Goal: Find specific page/section: Find specific page/section

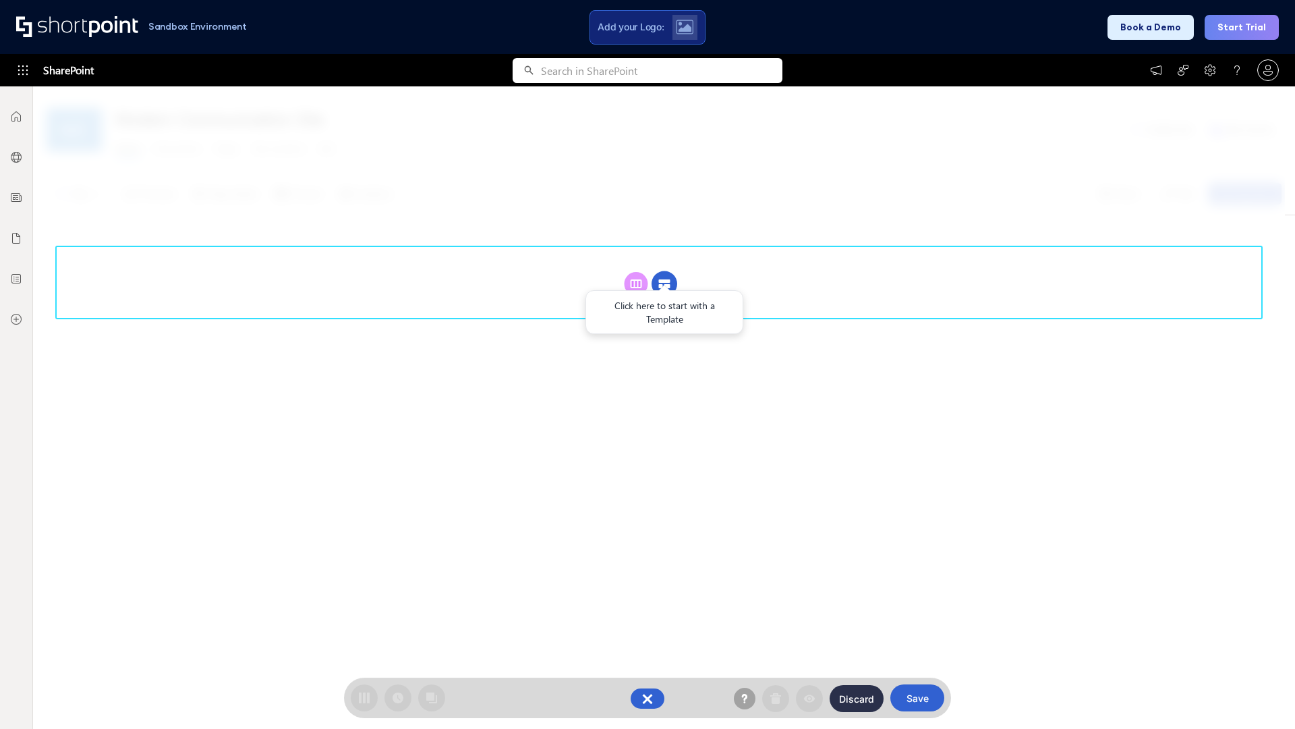
click at [665, 283] on circle at bounding box center [665, 284] width 26 height 26
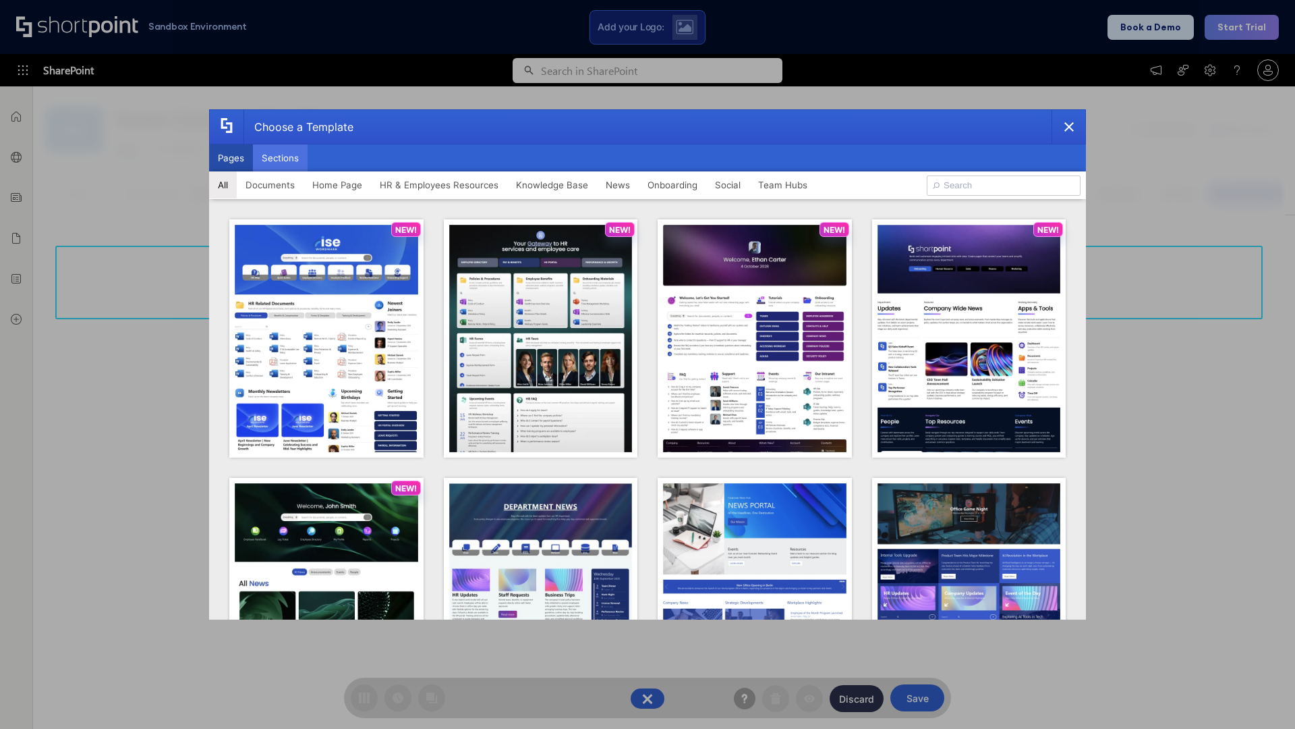
click at [280, 158] on button "Sections" at bounding box center [280, 157] width 55 height 27
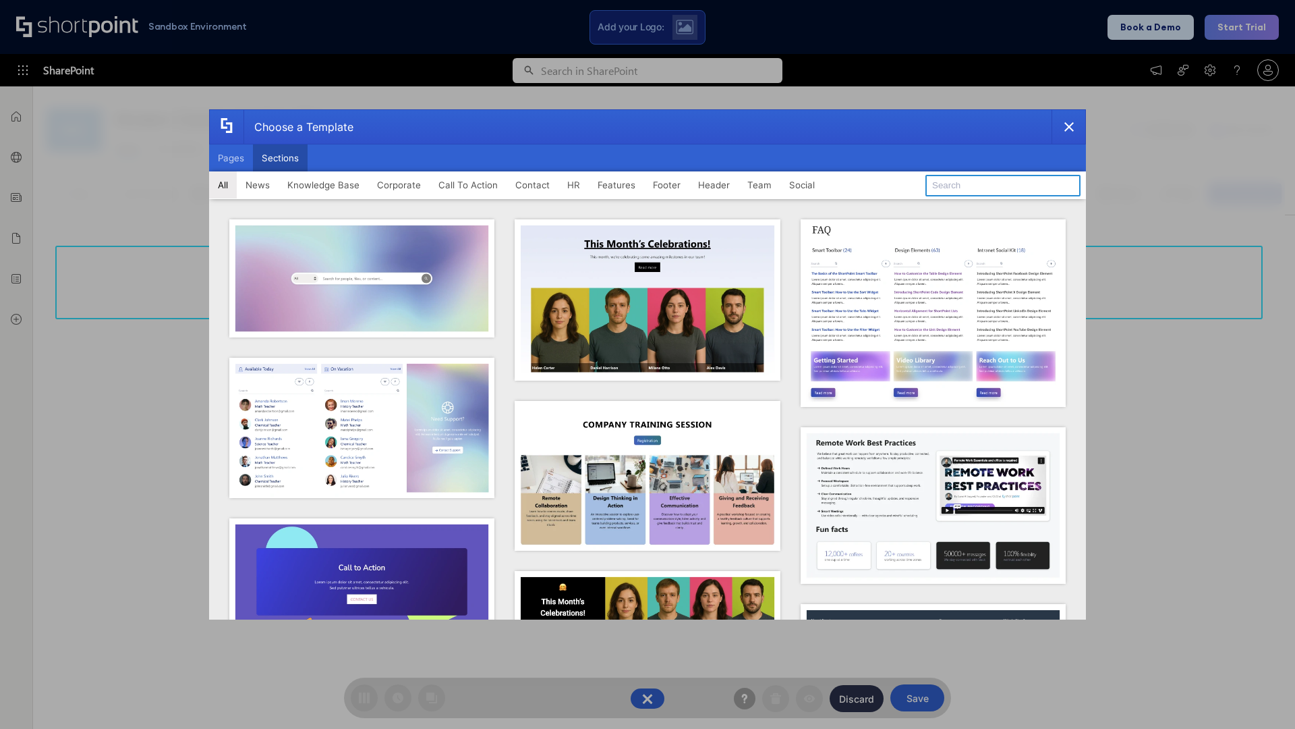
type input "Knowledge Base 4"
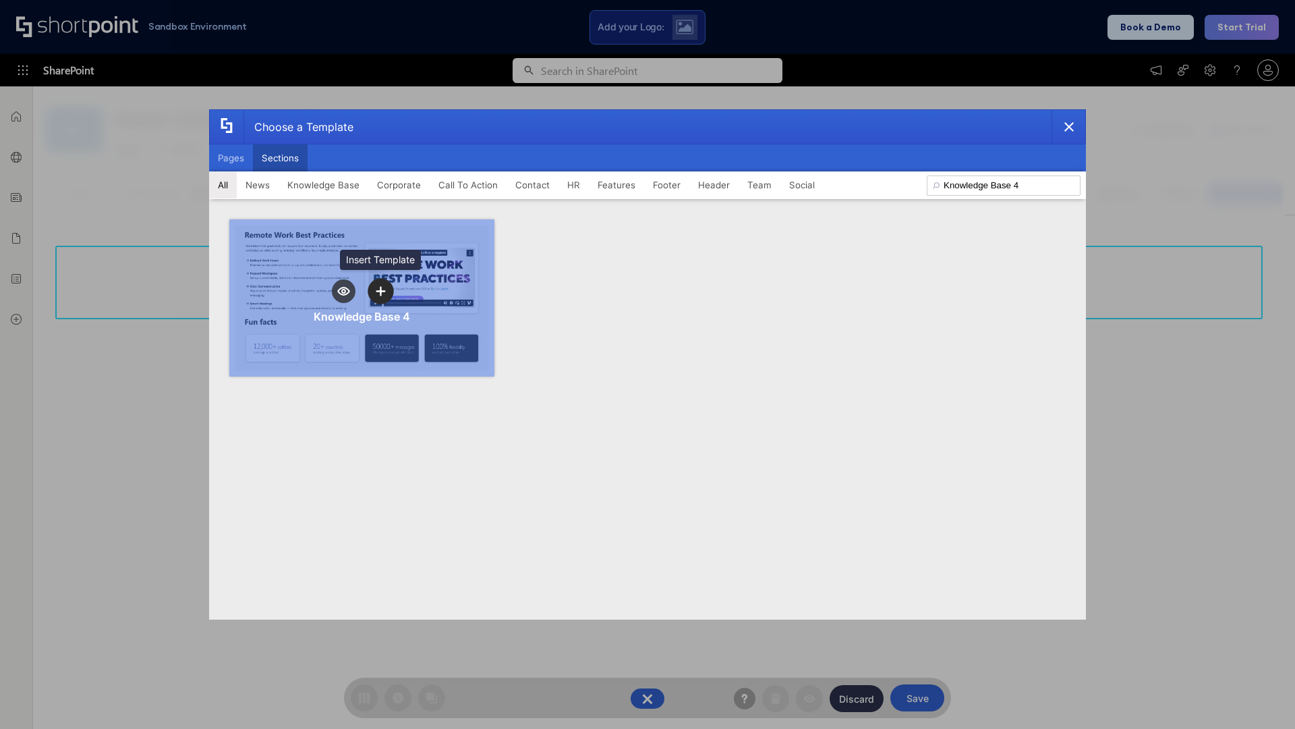
click at [381, 291] on icon "template selector" at bounding box center [380, 290] width 9 height 9
